Goal: Information Seeking & Learning: Learn about a topic

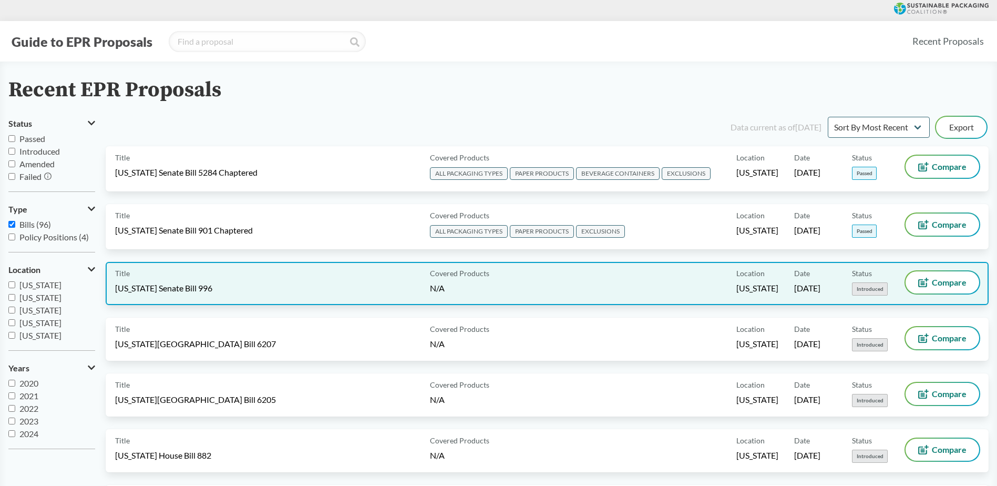
click at [191, 279] on div "Title Rhode Island Senate Bill 996" at bounding box center [270, 283] width 311 height 24
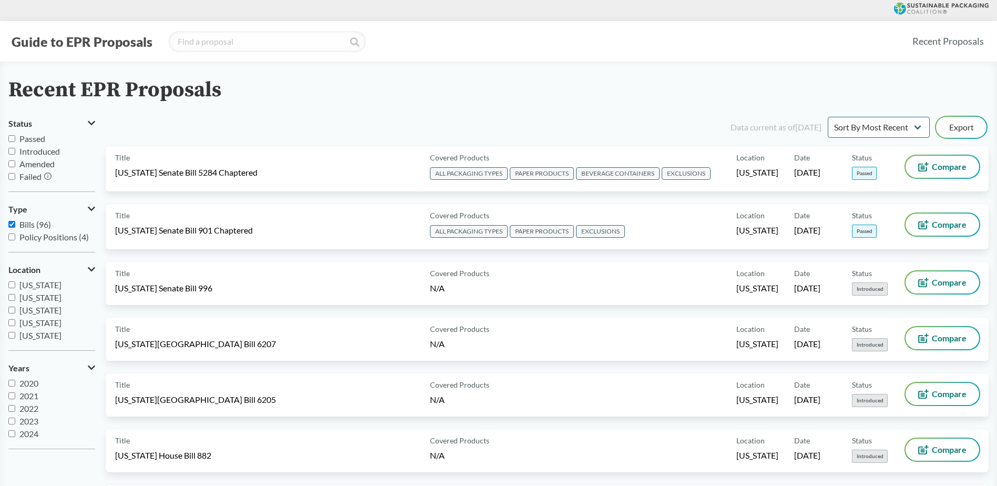
click at [14, 151] on input "Introduced" at bounding box center [11, 151] width 7 height 7
checkbox input "true"
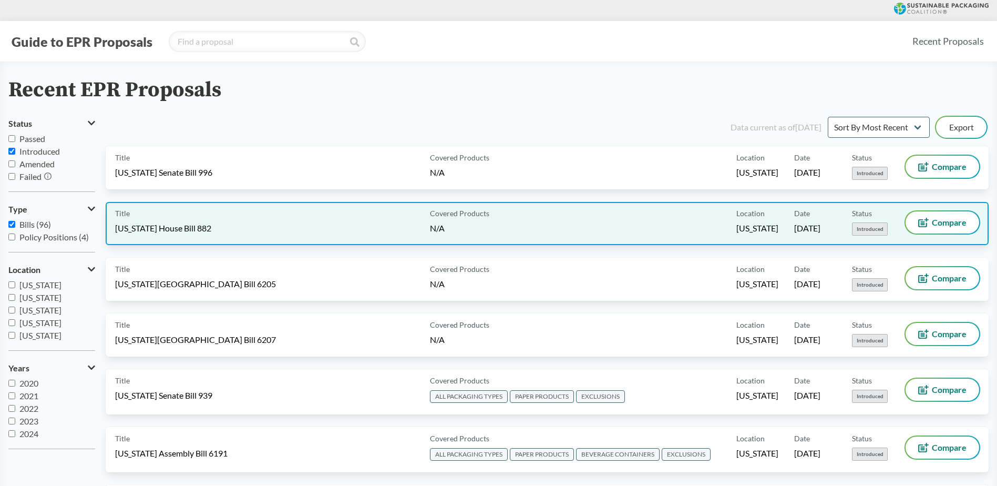
click at [244, 218] on div "Title North Carolina House Bill 882" at bounding box center [270, 223] width 311 height 24
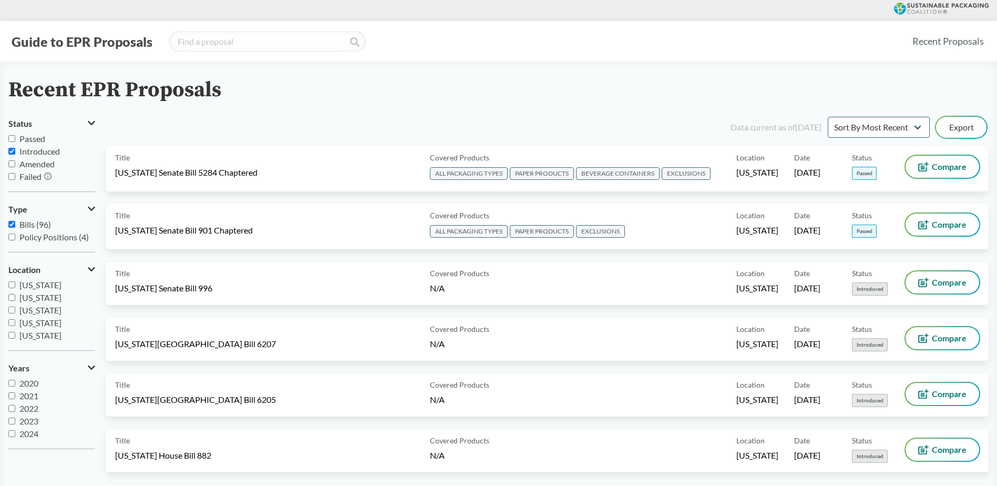
click at [9, 175] on input "Failed" at bounding box center [11, 176] width 7 height 7
checkbox input "true"
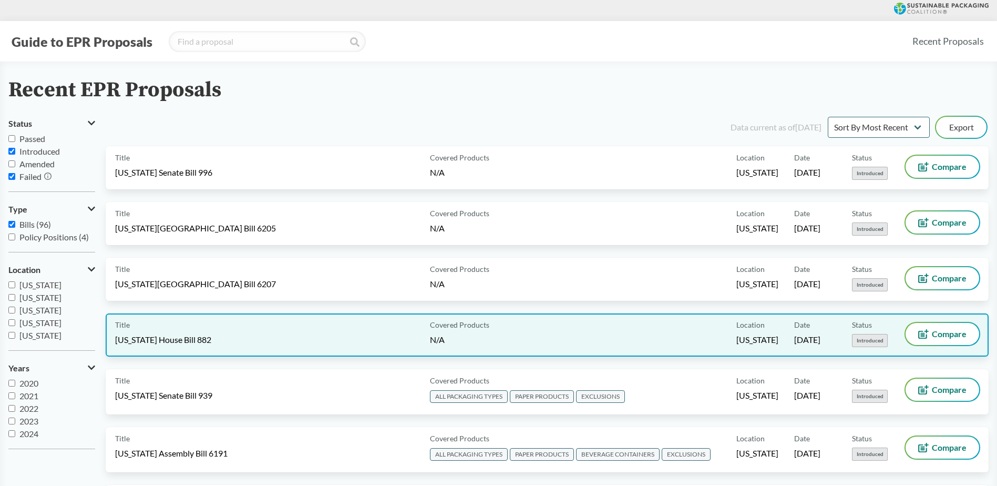
click at [292, 296] on div "Title North Carolina House Bill 882" at bounding box center [270, 335] width 311 height 24
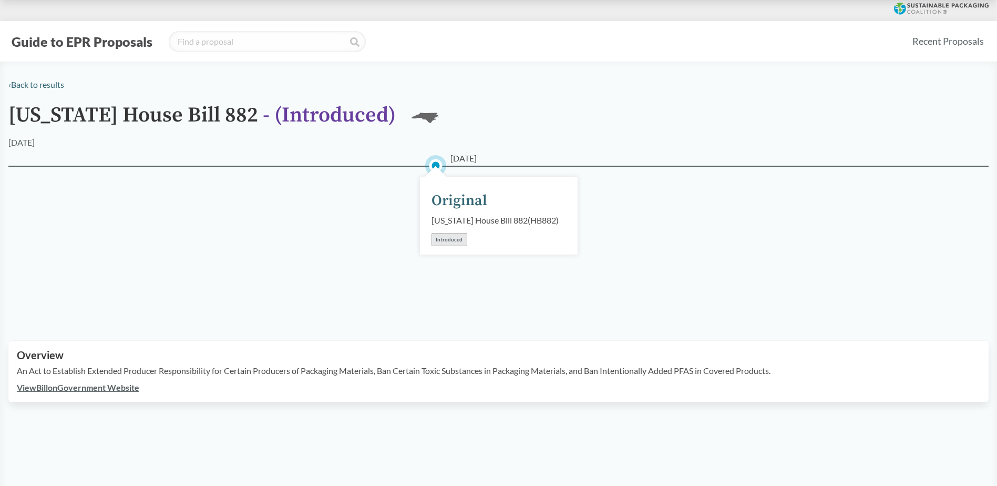
click at [117, 296] on link "View Bill on Government Website" at bounding box center [78, 387] width 122 height 10
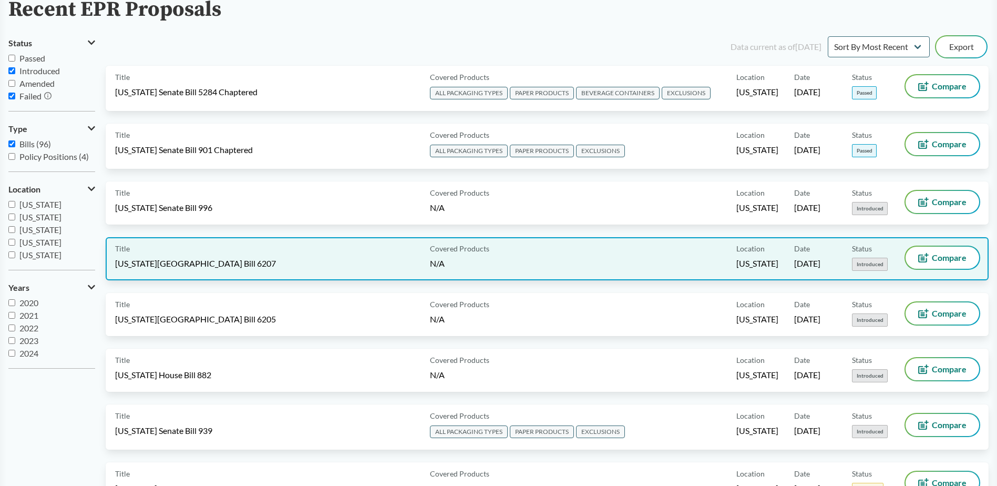
scroll to position [105, 0]
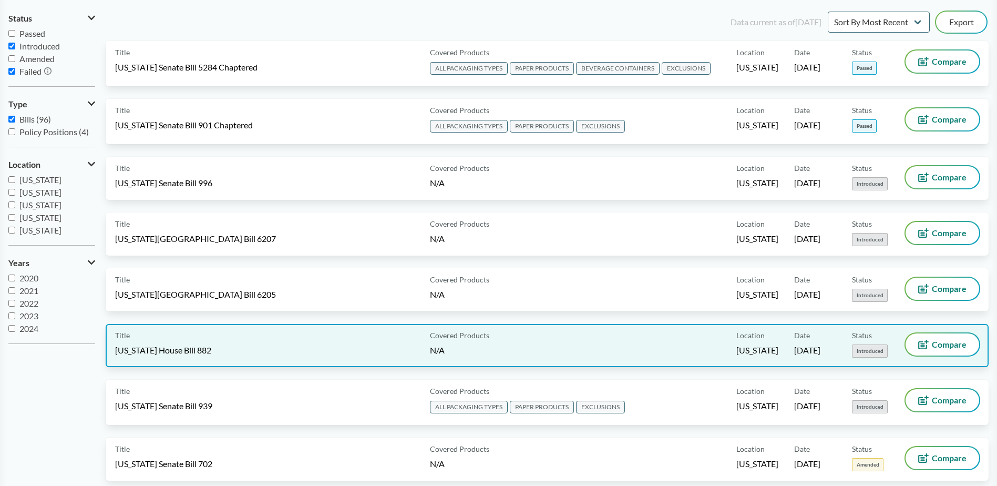
click at [249, 296] on div "Title North Carolina House Bill 882" at bounding box center [270, 345] width 311 height 24
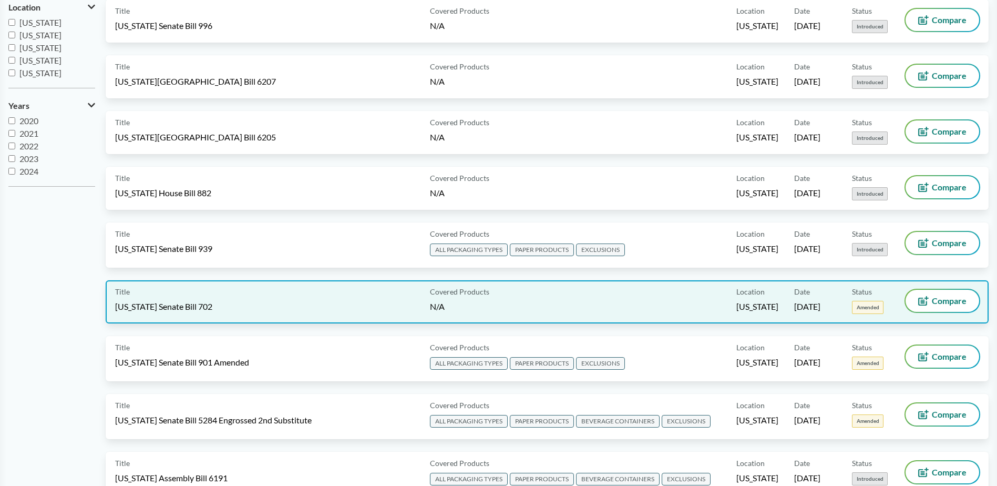
scroll to position [263, 0]
click at [212, 293] on div "Title Illinois Senate Bill 702" at bounding box center [270, 301] width 311 height 24
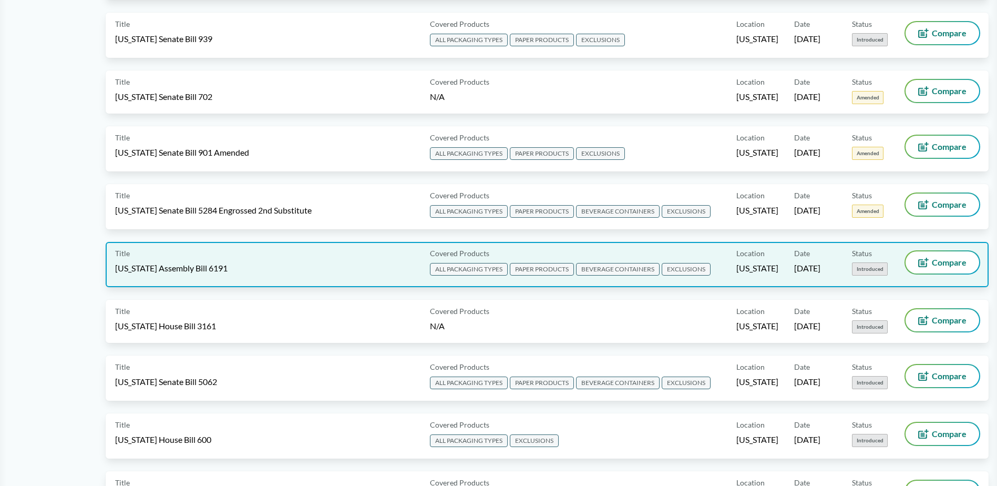
scroll to position [473, 0]
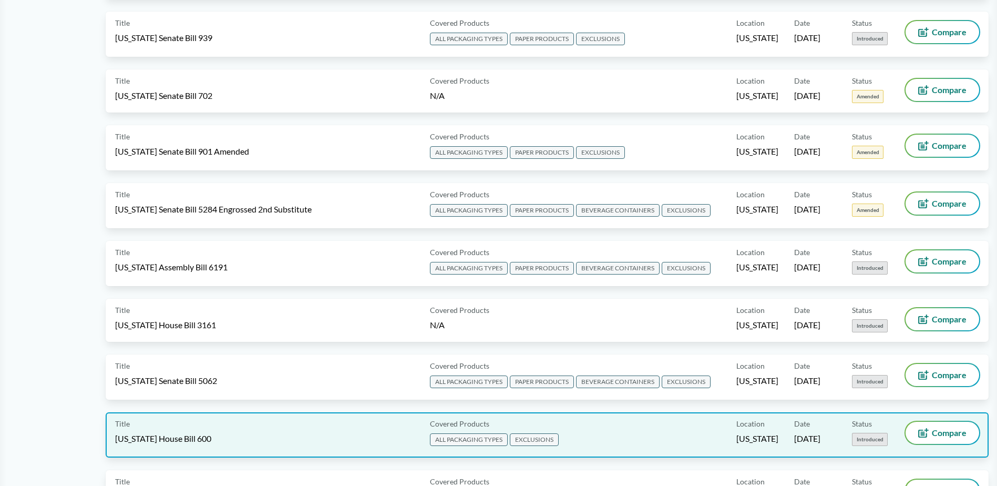
click at [233, 425] on div "Title Tennessee House Bill 600" at bounding box center [270, 434] width 311 height 26
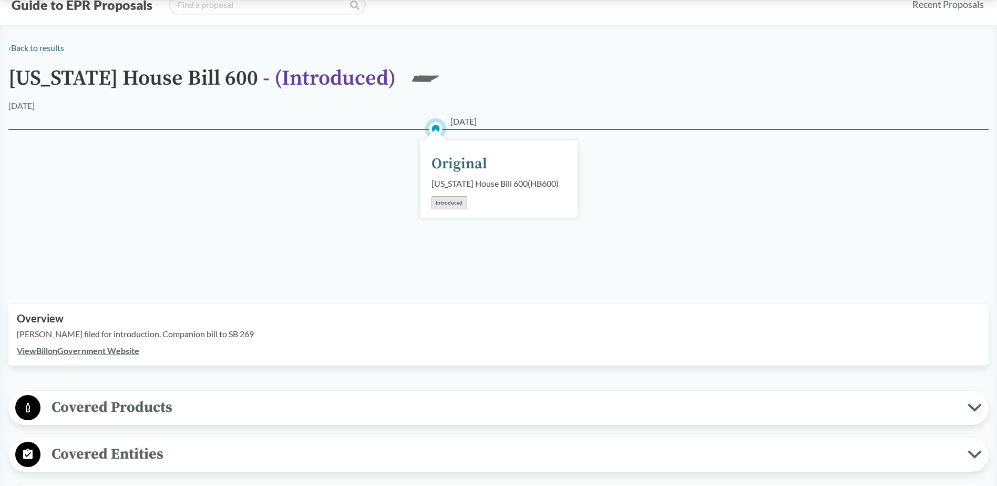
scroll to position [158, 0]
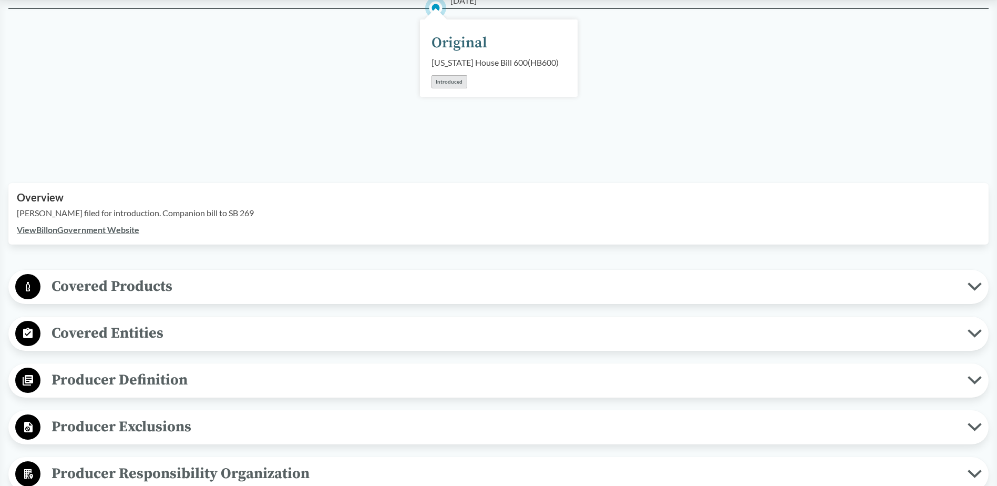
click at [158, 284] on span "Covered Products" at bounding box center [503, 286] width 927 height 24
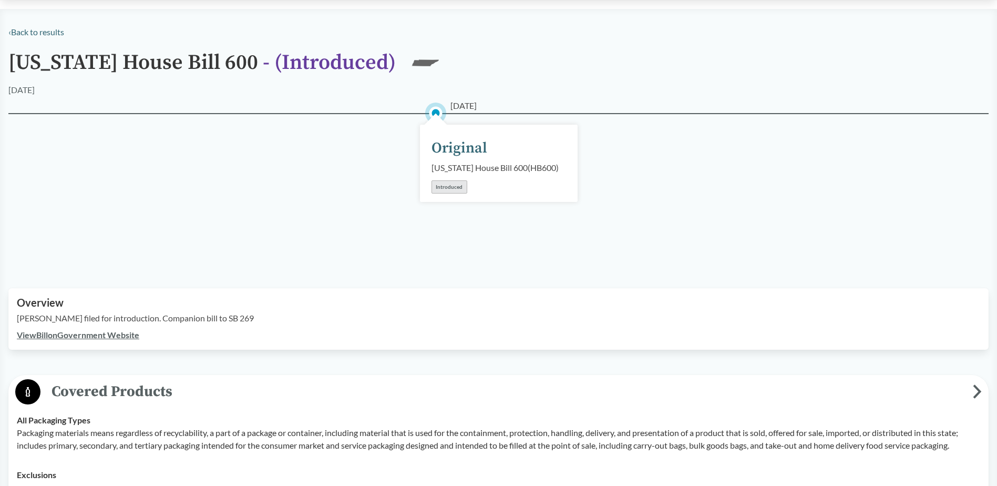
scroll to position [0, 0]
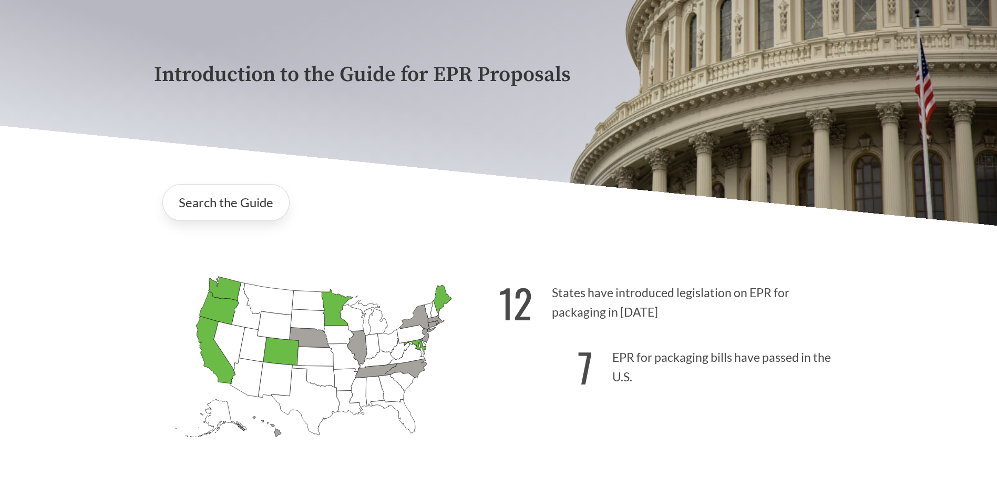
scroll to position [158, 0]
